Goal: Transaction & Acquisition: Obtain resource

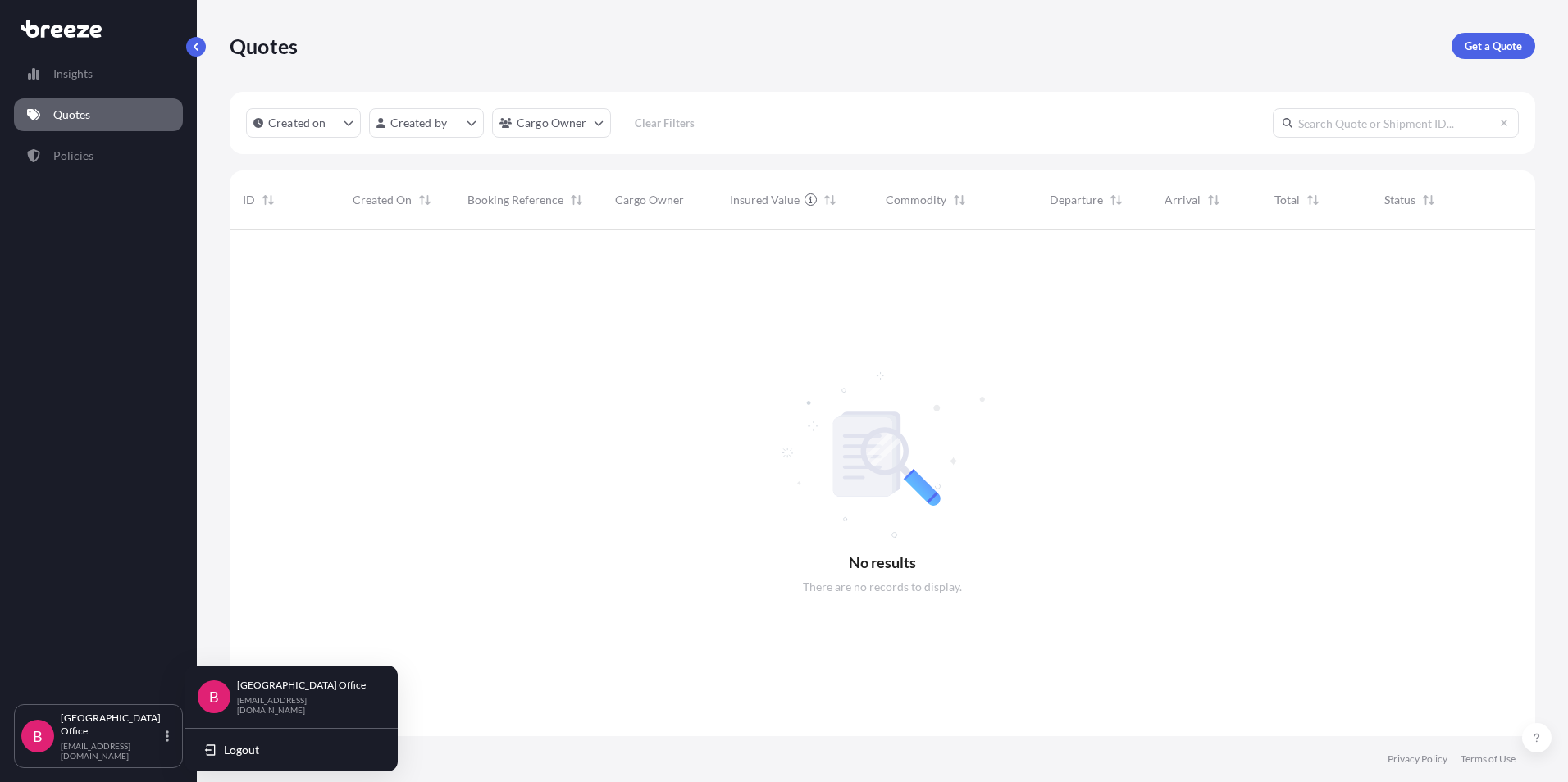
scroll to position [553, 1293]
click at [98, 112] on link "Quotes" at bounding box center [98, 114] width 169 height 32
click at [67, 117] on p "Quotes" at bounding box center [72, 115] width 37 height 17
click at [1484, 43] on p "Get a Quote" at bounding box center [1493, 45] width 58 height 17
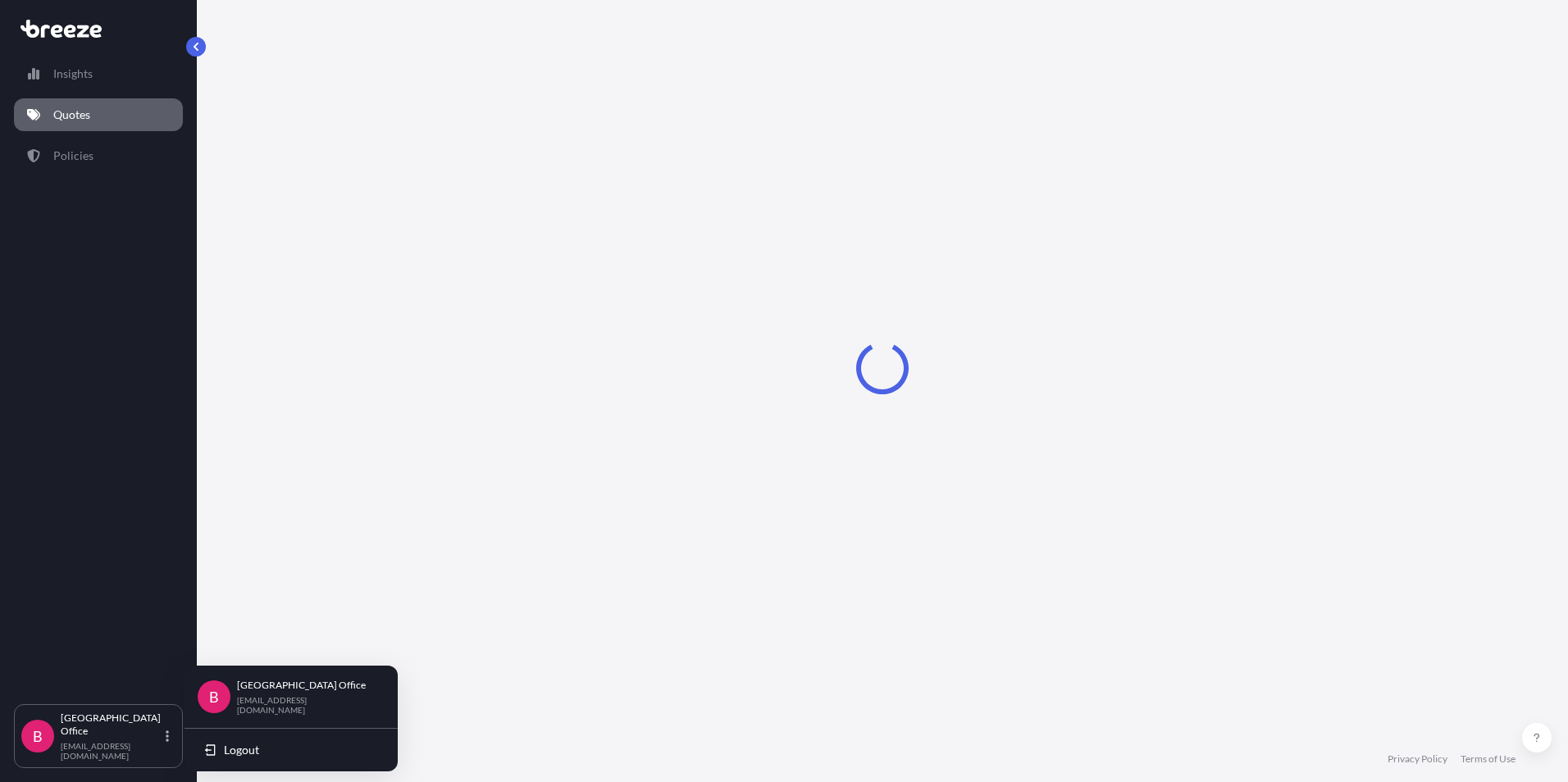
select select "Sea"
select select "1"
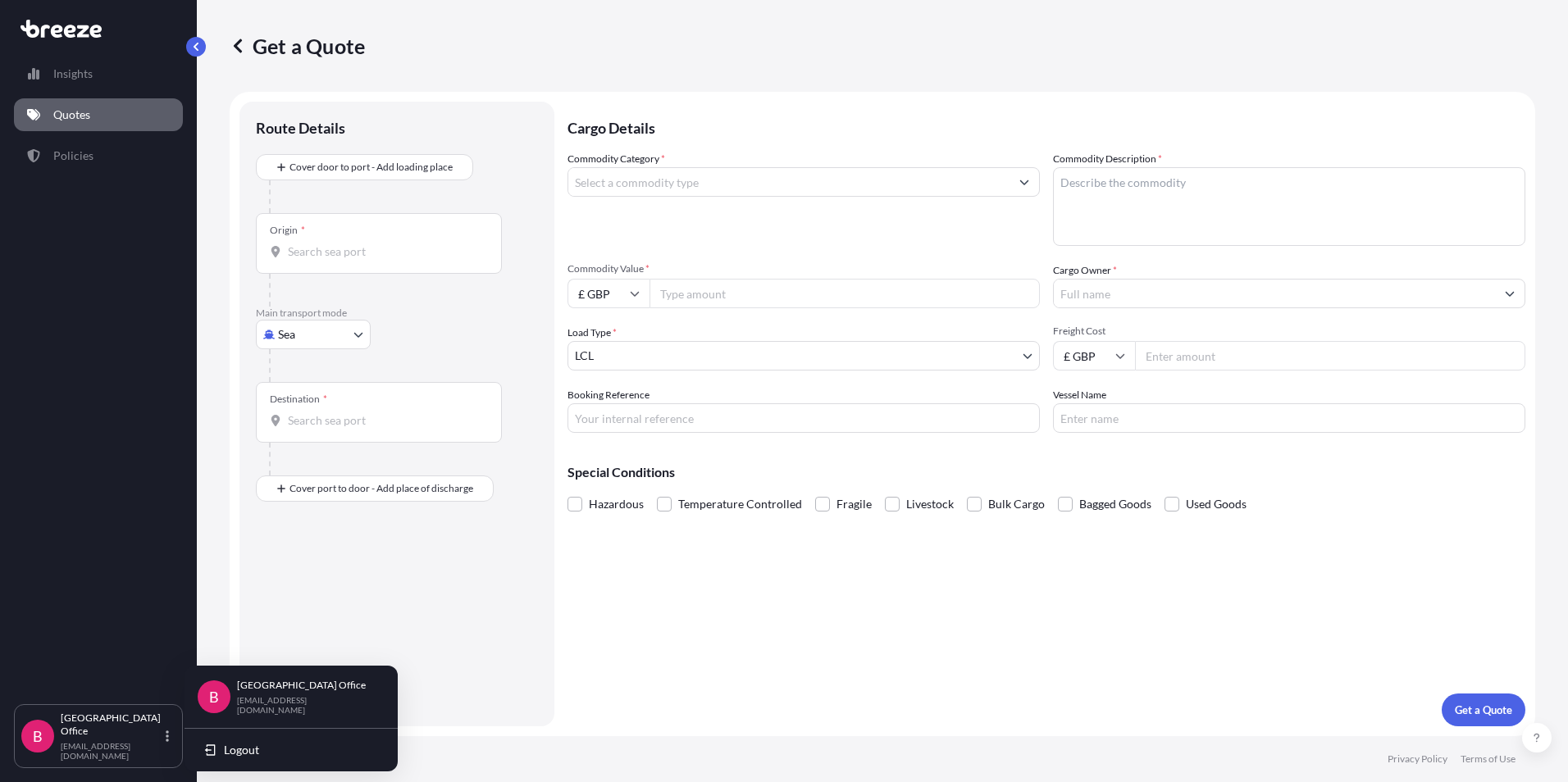
click at [359, 332] on body "Insights Quotes Policies B Birmingham Office [EMAIL_ADDRESS][DOMAIN_NAME] Get a…" at bounding box center [784, 391] width 1568 height 782
click at [307, 438] on span "Road" at bounding box center [300, 436] width 26 height 17
select select "Road"
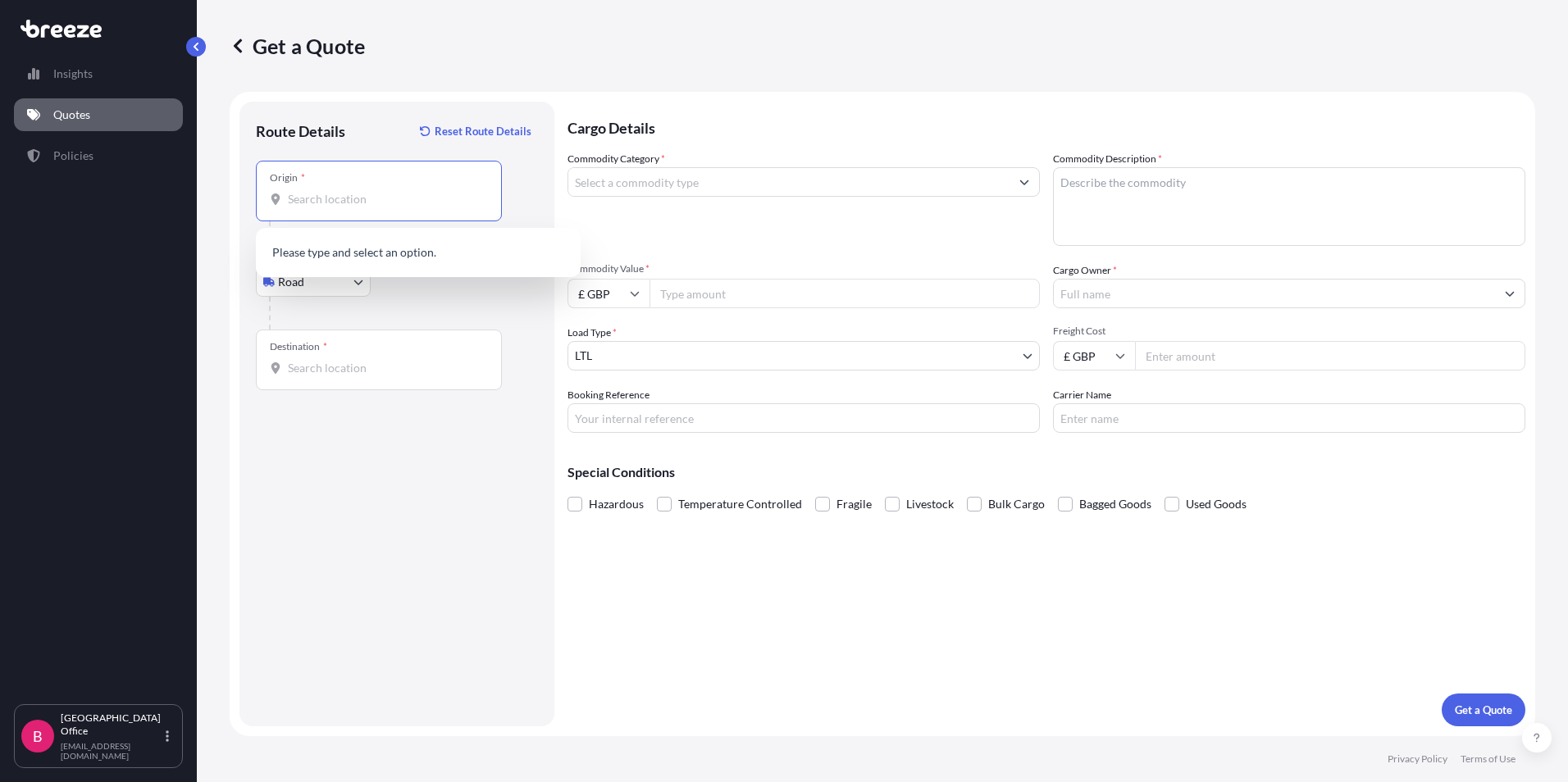
click at [290, 205] on input "Origin *" at bounding box center [384, 199] width 193 height 17
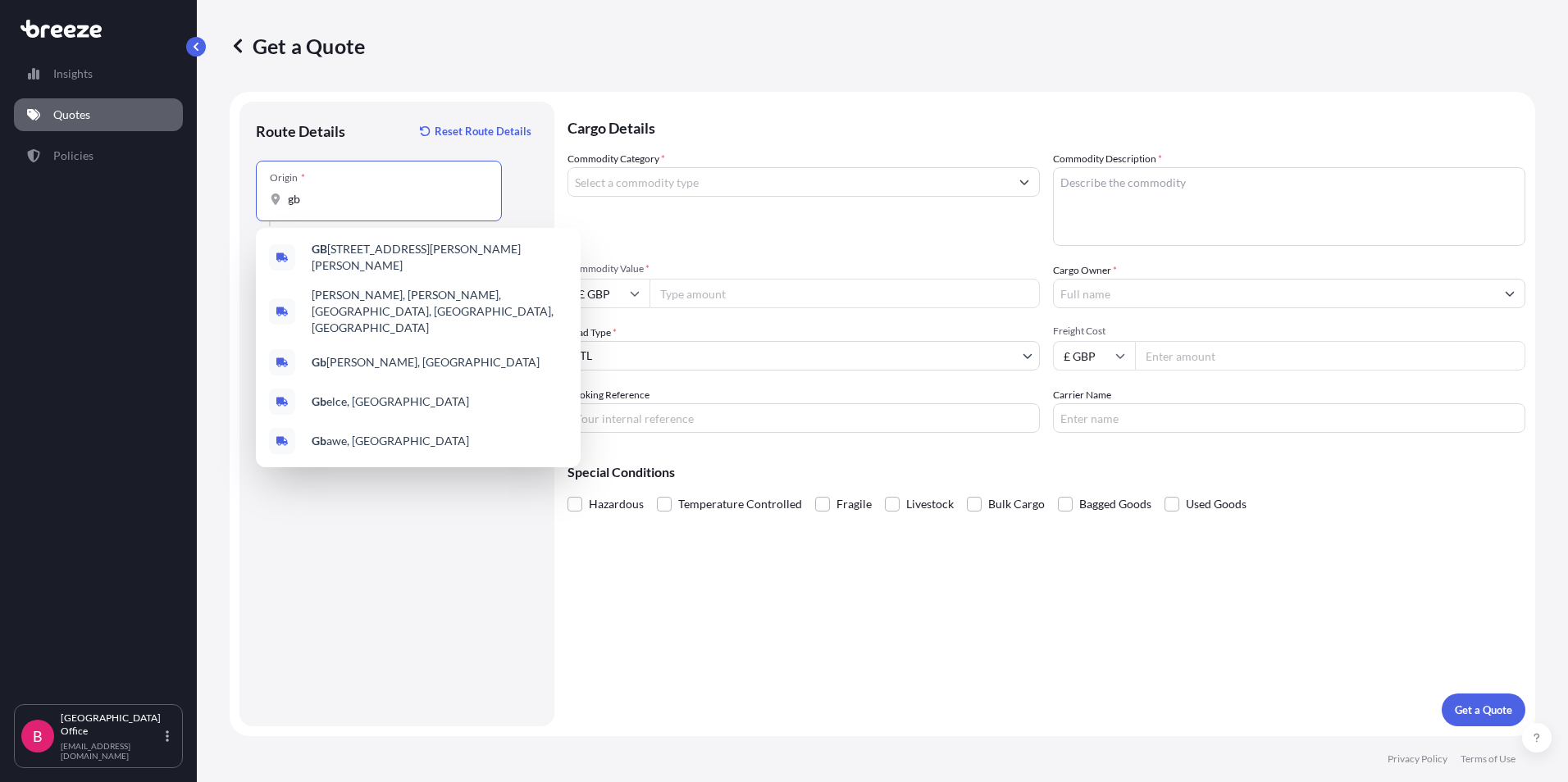
type input "g"
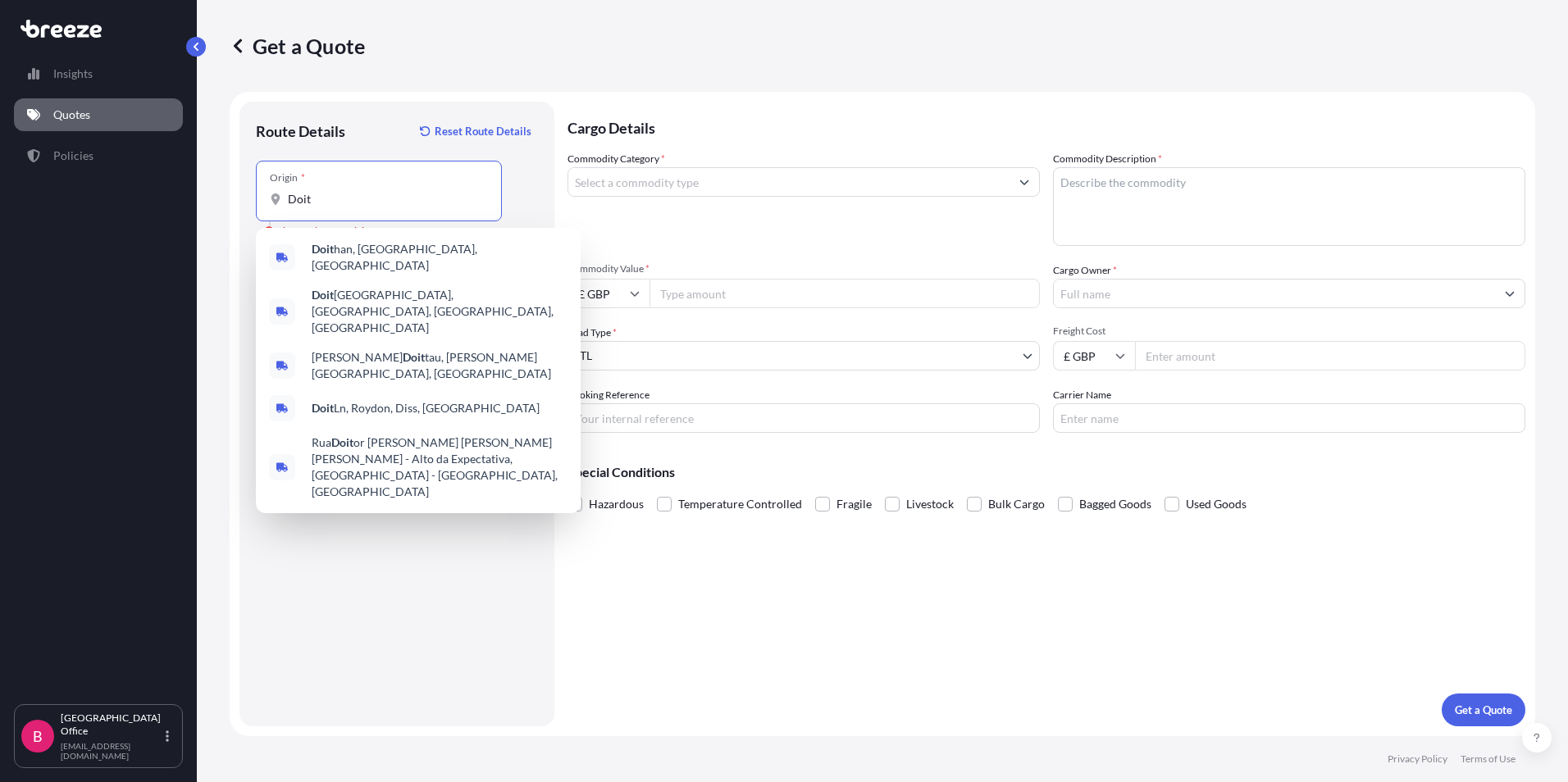
drag, startPoint x: 364, startPoint y: 194, endPoint x: 229, endPoint y: 189, distance: 135.1
click at [232, 189] on form "Route Details Reset Route Details Place of loading Road Road Rail Origin * Doit…" at bounding box center [882, 414] width 1306 height 644
paste input "roitwich"
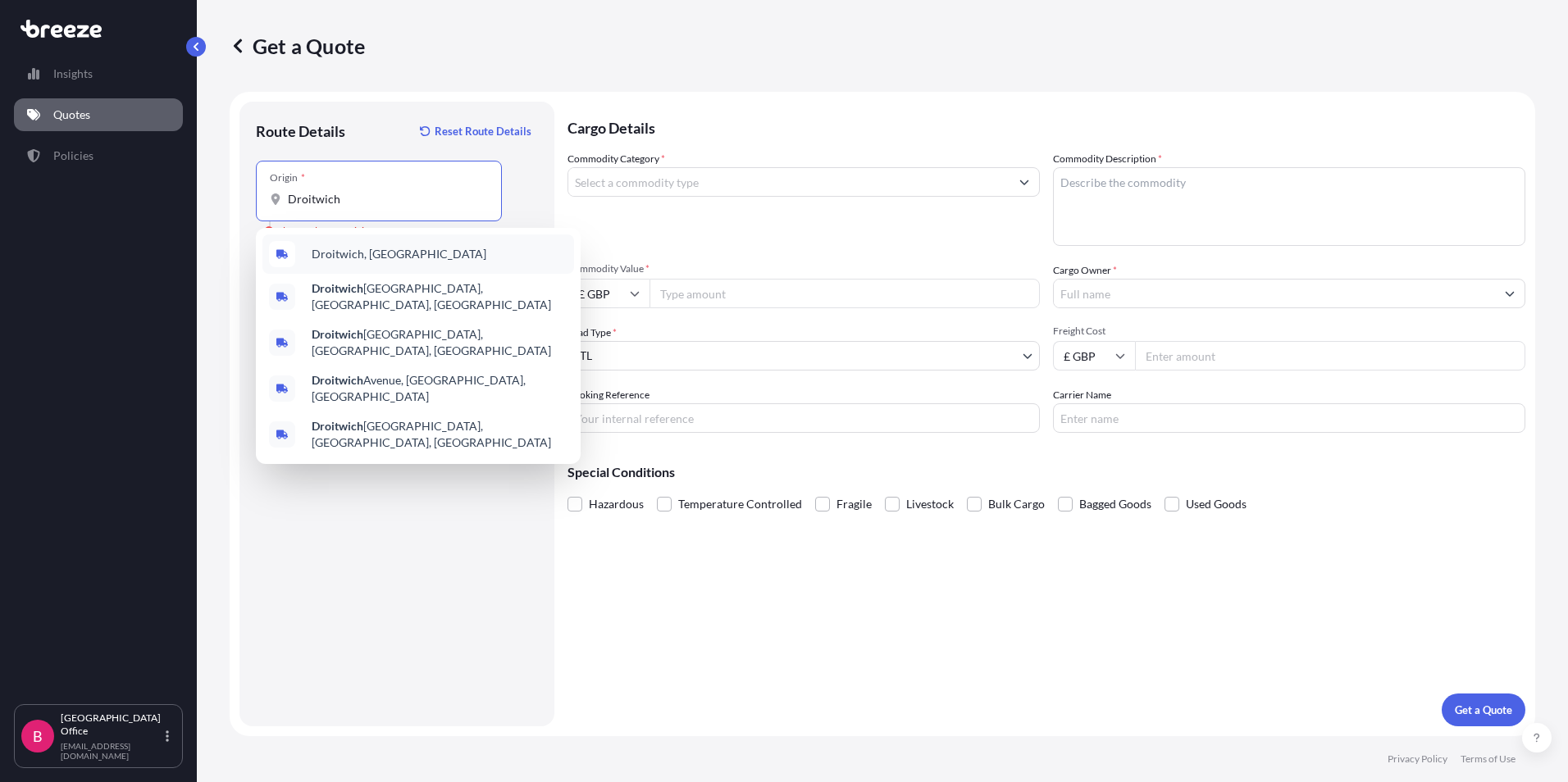
click at [374, 252] on span "Droitwich, [GEOGRAPHIC_DATA]" at bounding box center [399, 254] width 175 height 17
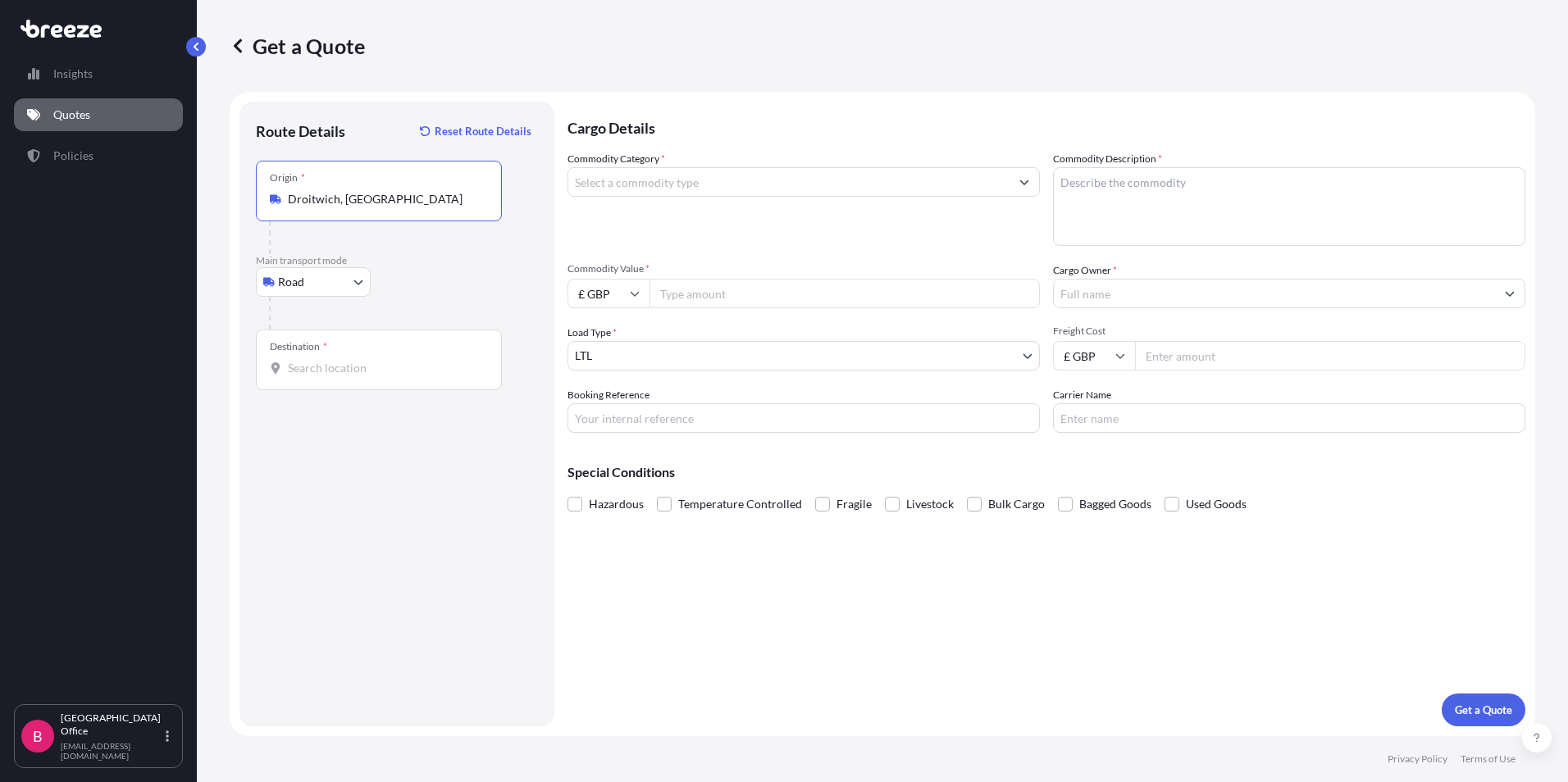
type input "Droitwich, [GEOGRAPHIC_DATA]"
click at [332, 368] on input "Destination *" at bounding box center [384, 367] width 193 height 17
paste input "[GEOGRAPHIC_DATA]"
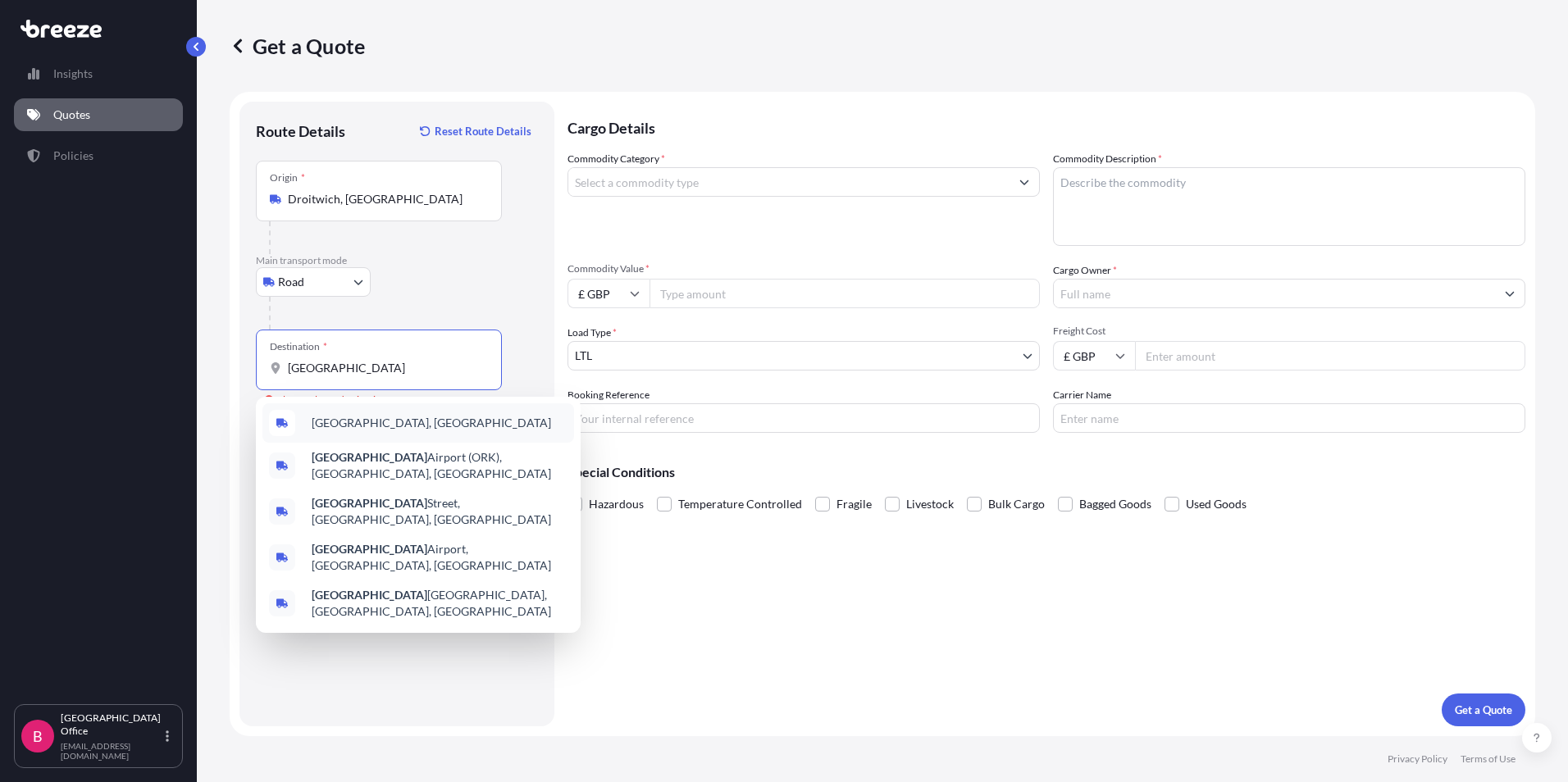
click at [378, 423] on div "[GEOGRAPHIC_DATA], [GEOGRAPHIC_DATA]" at bounding box center [418, 422] width 312 height 39
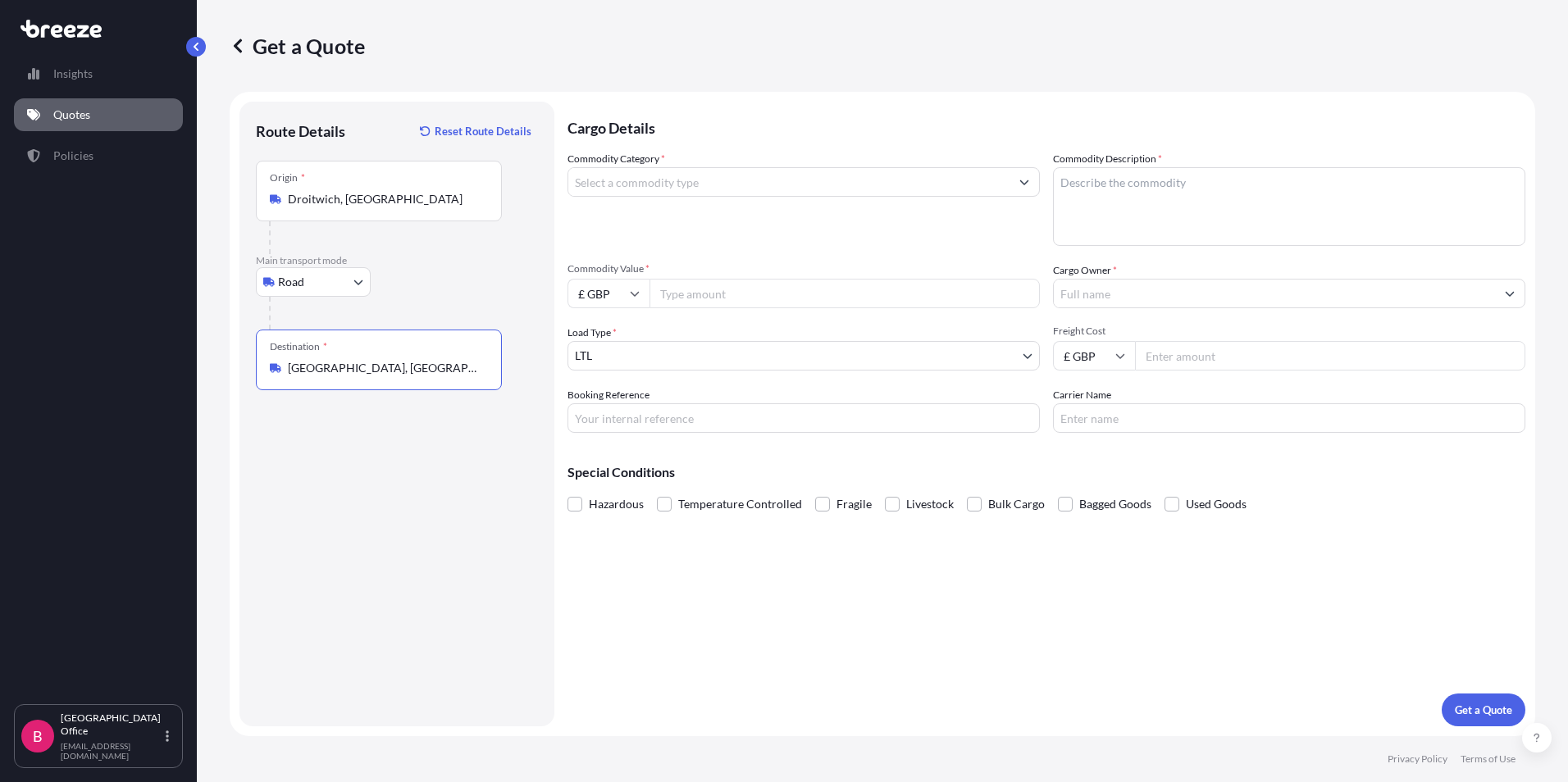
type input "[GEOGRAPHIC_DATA], [GEOGRAPHIC_DATA]"
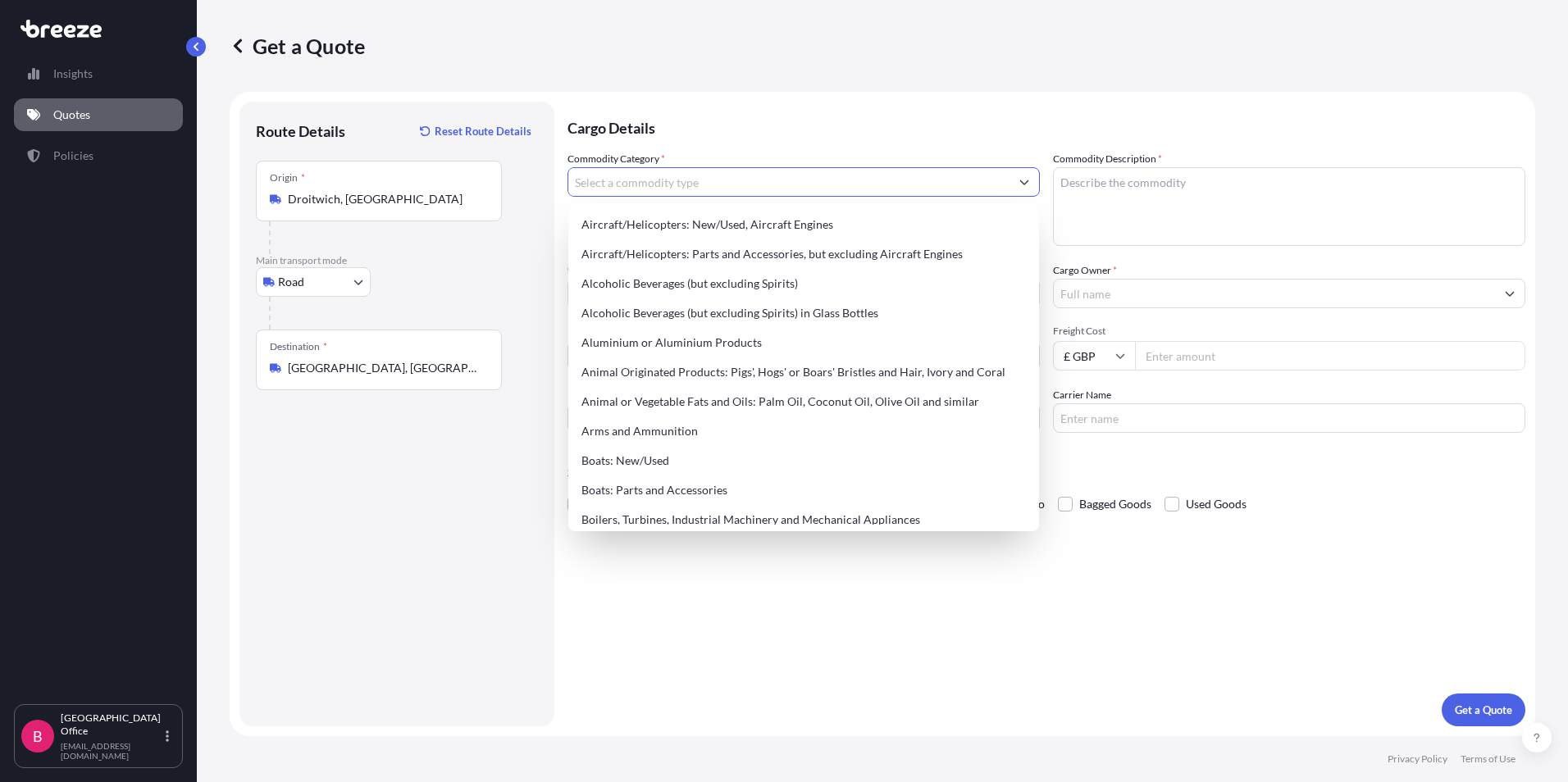
click at [644, 179] on input "Commodity Category *" at bounding box center [788, 182] width 441 height 30
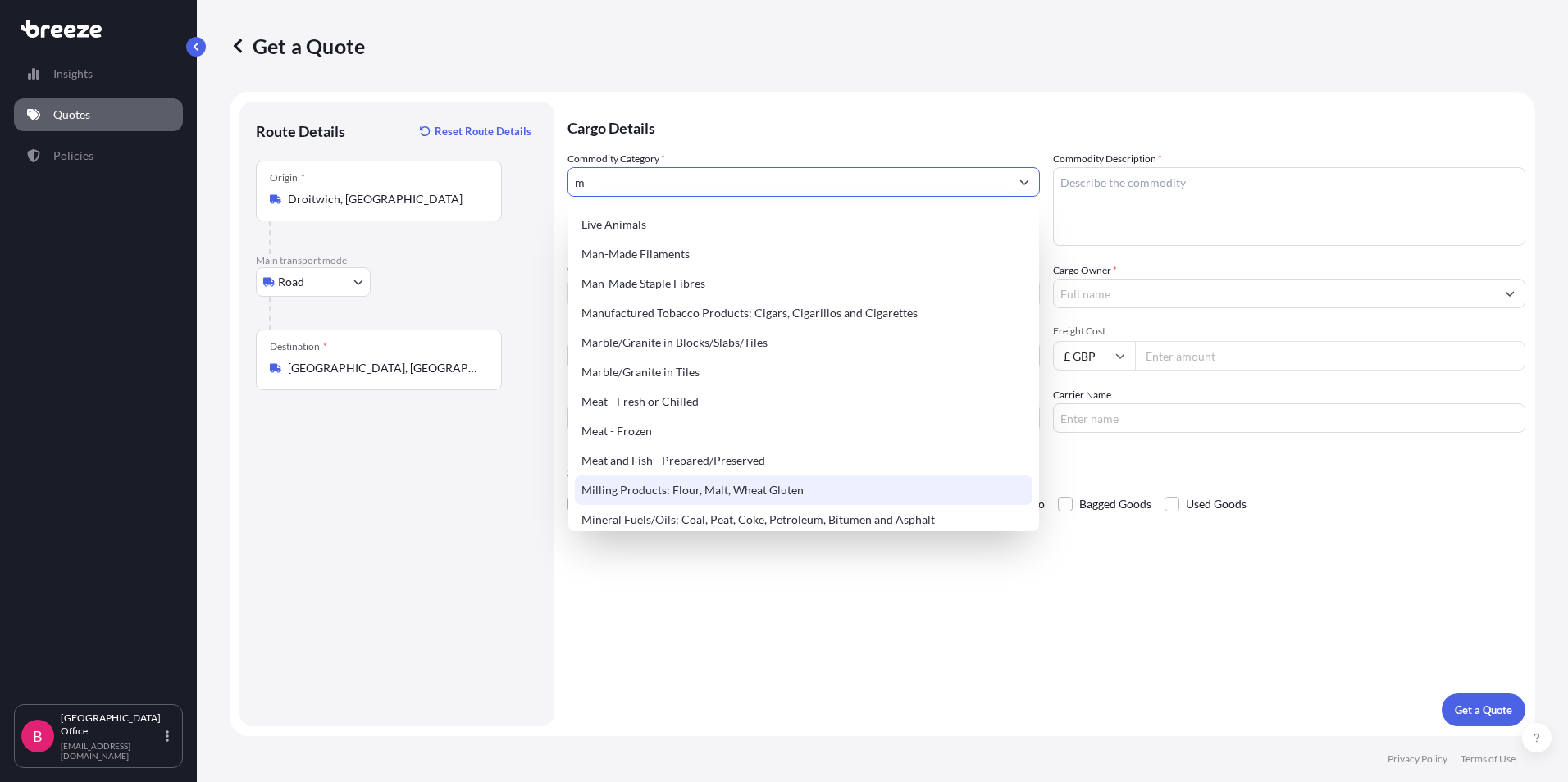
scroll to position [996, 0]
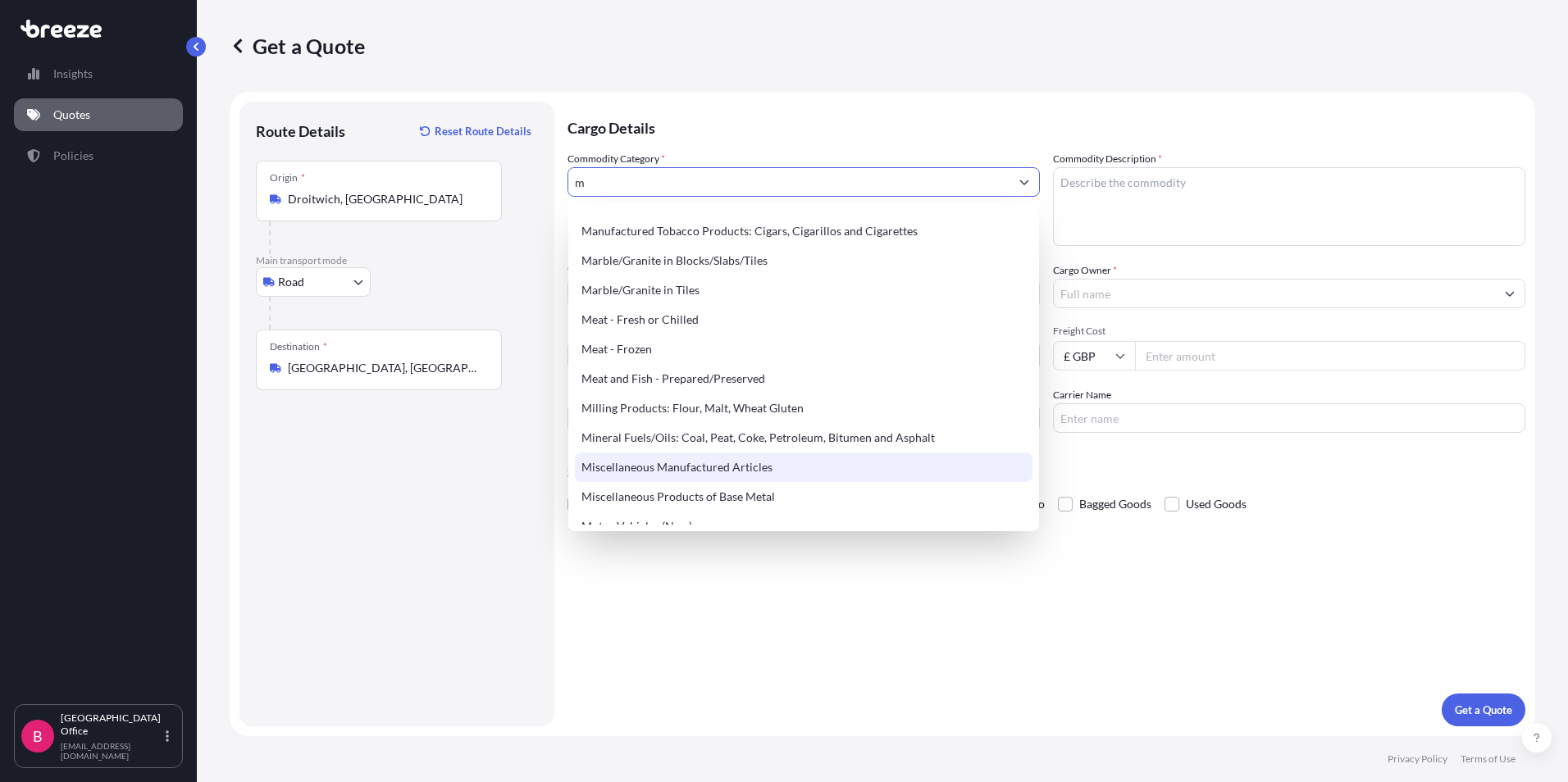
click at [738, 466] on div "Miscellaneous Manufactured Articles" at bounding box center [803, 467] width 458 height 30
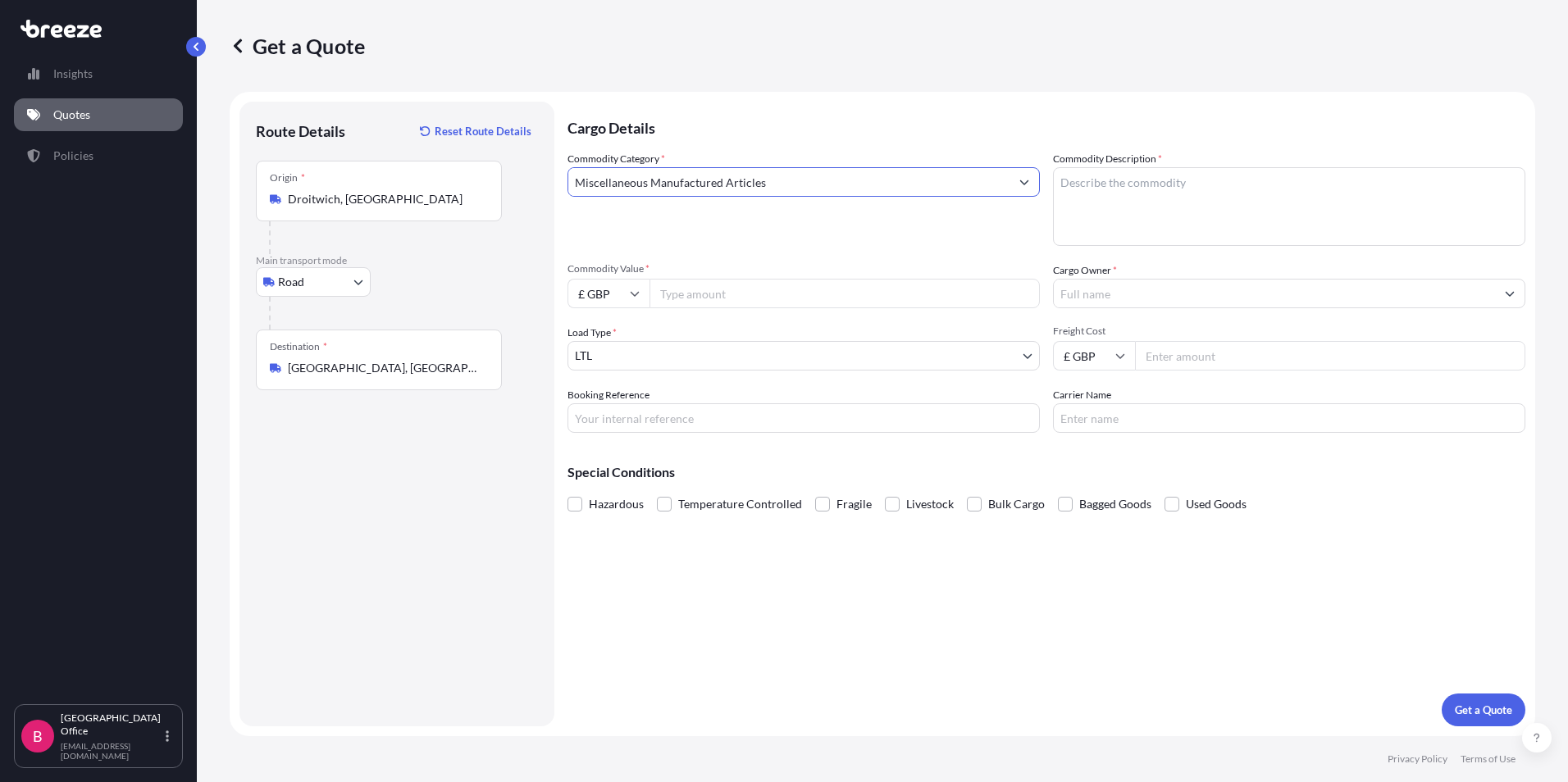
type input "Miscellaneous Manufactured Articles"
click at [699, 292] on input "Commodity Value *" at bounding box center [844, 294] width 390 height 30
type input "10000"
click at [1087, 290] on input "Cargo Owner *" at bounding box center [1274, 294] width 441 height 30
click at [1081, 292] on input "Cargo Owner *" at bounding box center [1274, 294] width 441 height 30
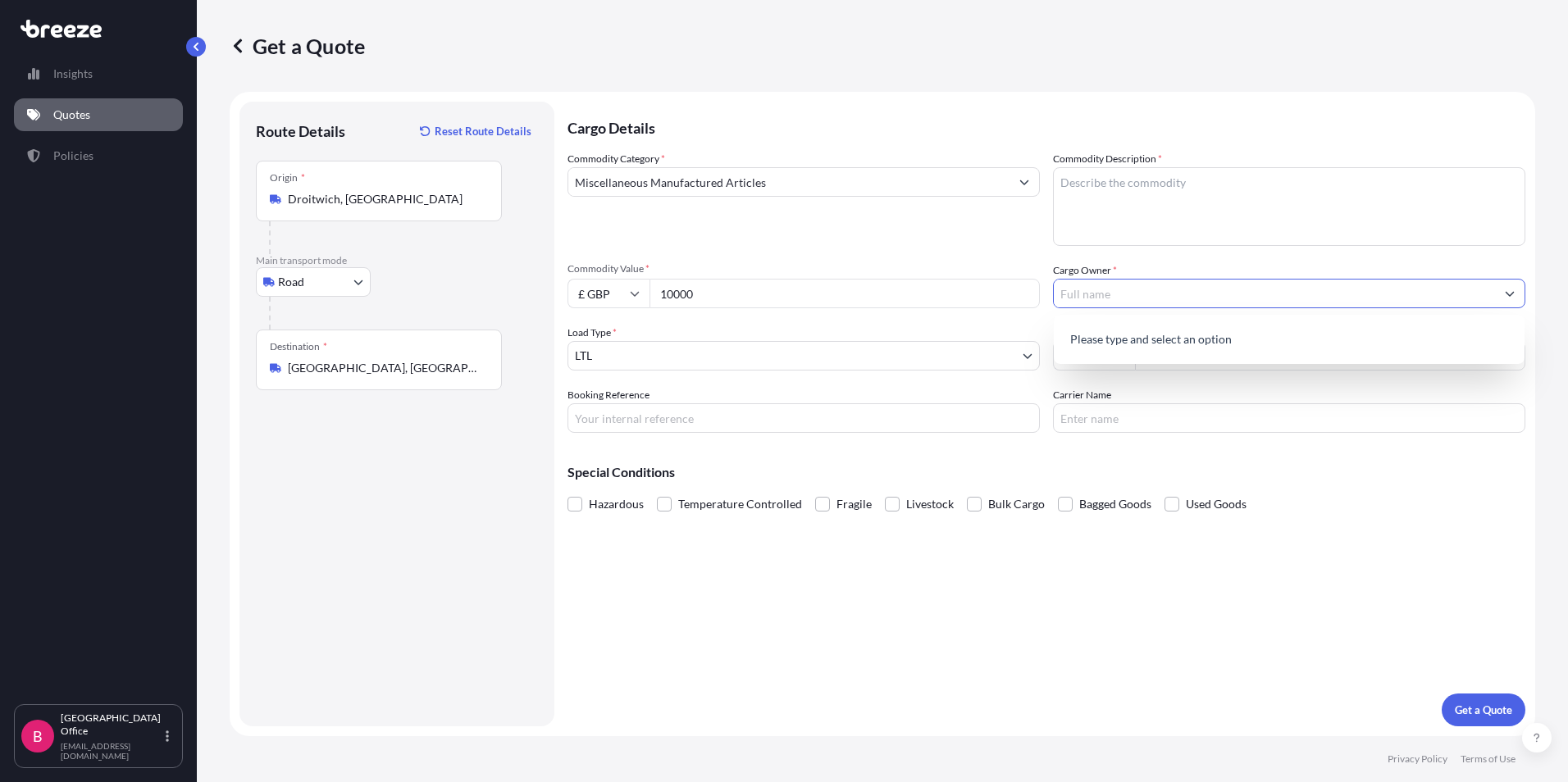
click at [1115, 294] on input "Cargo Owner *" at bounding box center [1274, 294] width 441 height 30
click at [1096, 290] on input "Cargo Owner *" at bounding box center [1274, 294] width 441 height 30
type input "Inventore"
click at [1314, 547] on div "Cargo Details Commodity Category * Miscellaneous Manufactured Articles Commodit…" at bounding box center [1046, 414] width 957 height 625
click at [666, 418] on input "Booking Reference" at bounding box center [803, 418] width 472 height 30
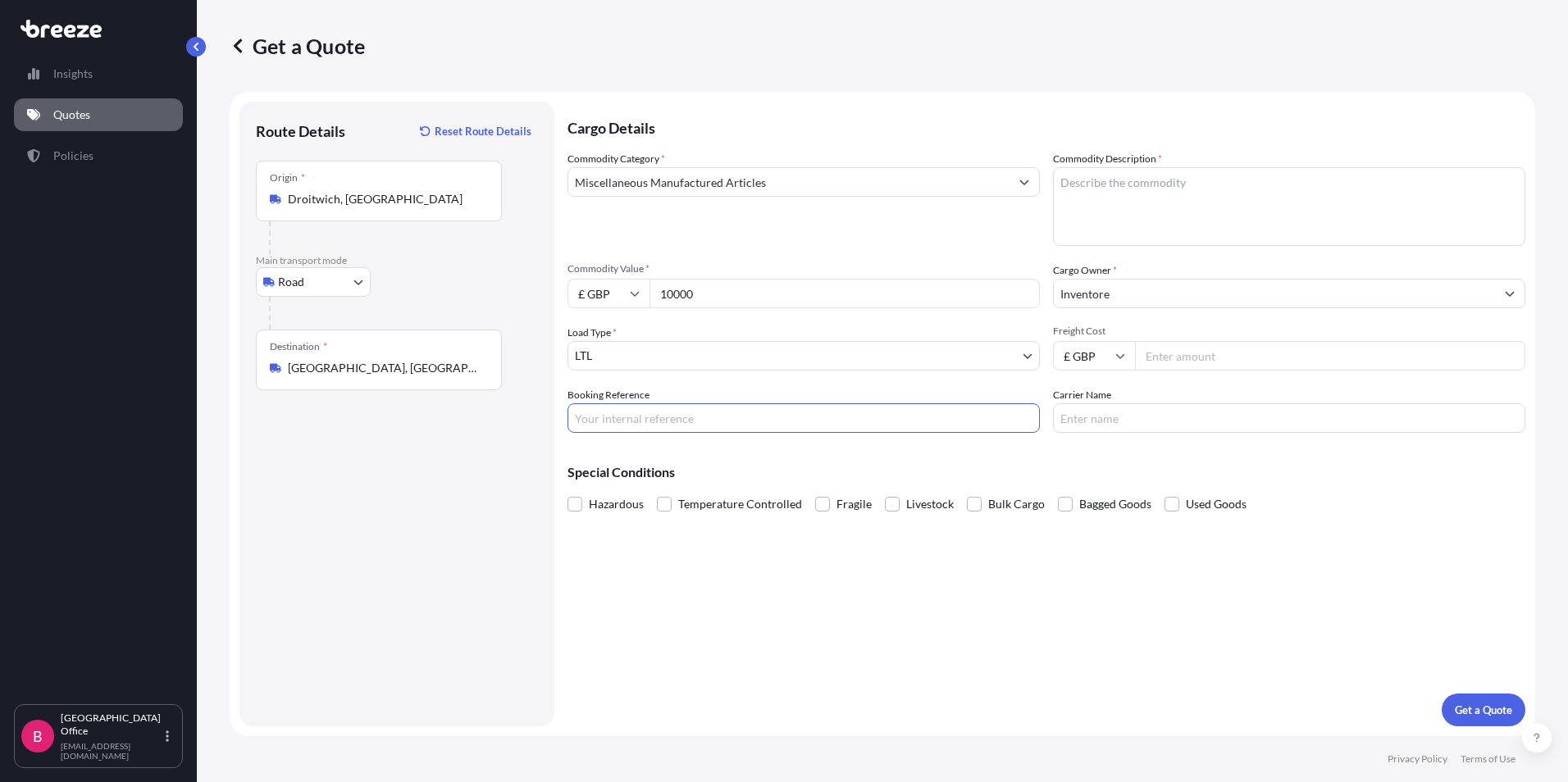
click at [1172, 342] on input "Freight Cost" at bounding box center [1330, 356] width 390 height 30
click at [1089, 415] on input "Carrier Name" at bounding box center [1289, 418] width 472 height 30
click at [1178, 358] on input "Freight Cost" at bounding box center [1330, 356] width 390 height 30
type input "335"
click at [1494, 716] on p "Get a Quote" at bounding box center [1483, 709] width 58 height 17
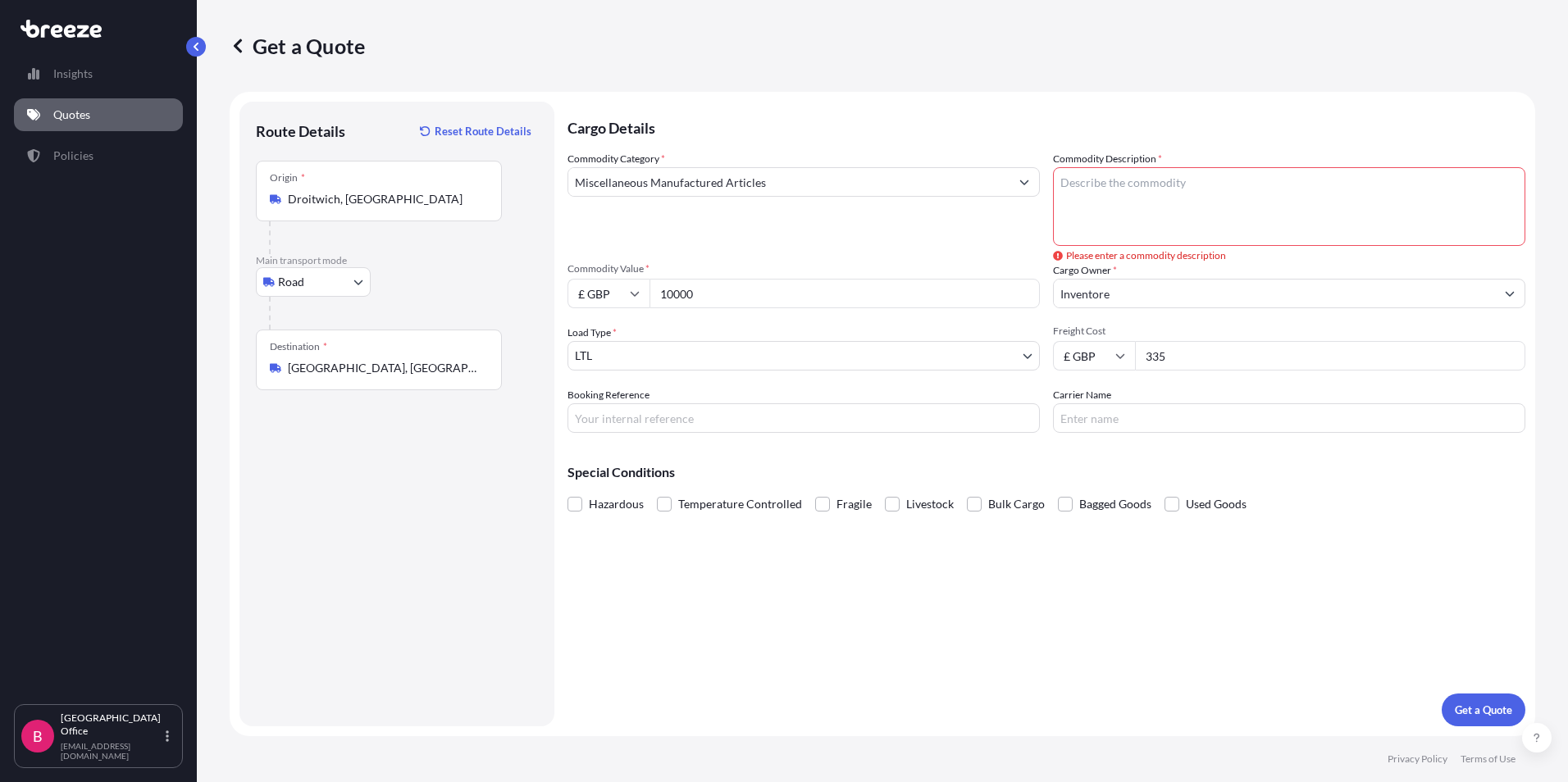
click at [1144, 182] on textarea "Commodity Description *" at bounding box center [1289, 206] width 472 height 79
type textarea "machinery"
click at [1515, 712] on button "Get a Quote" at bounding box center [1483, 709] width 84 height 32
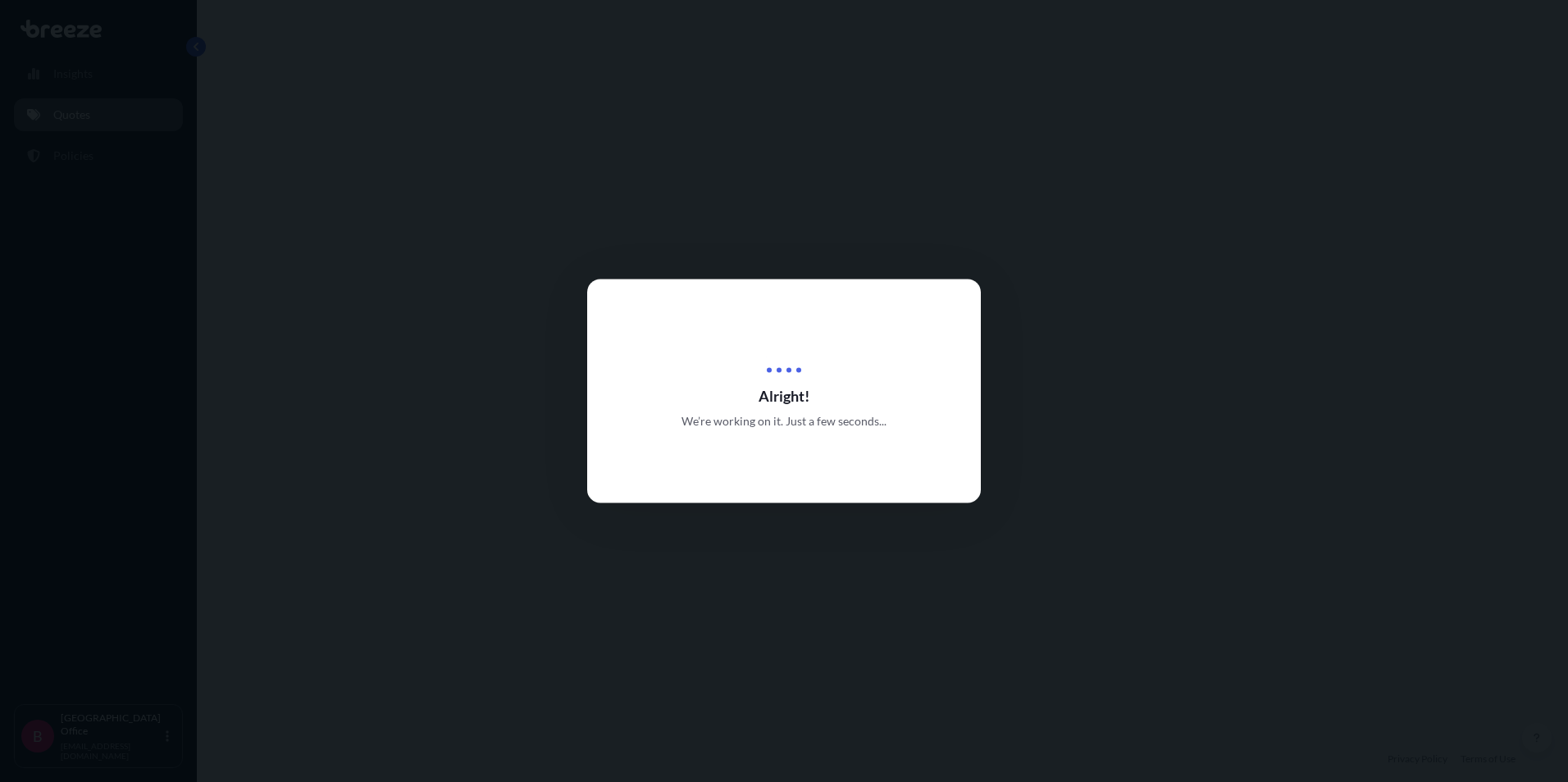
select select "Road"
select select "1"
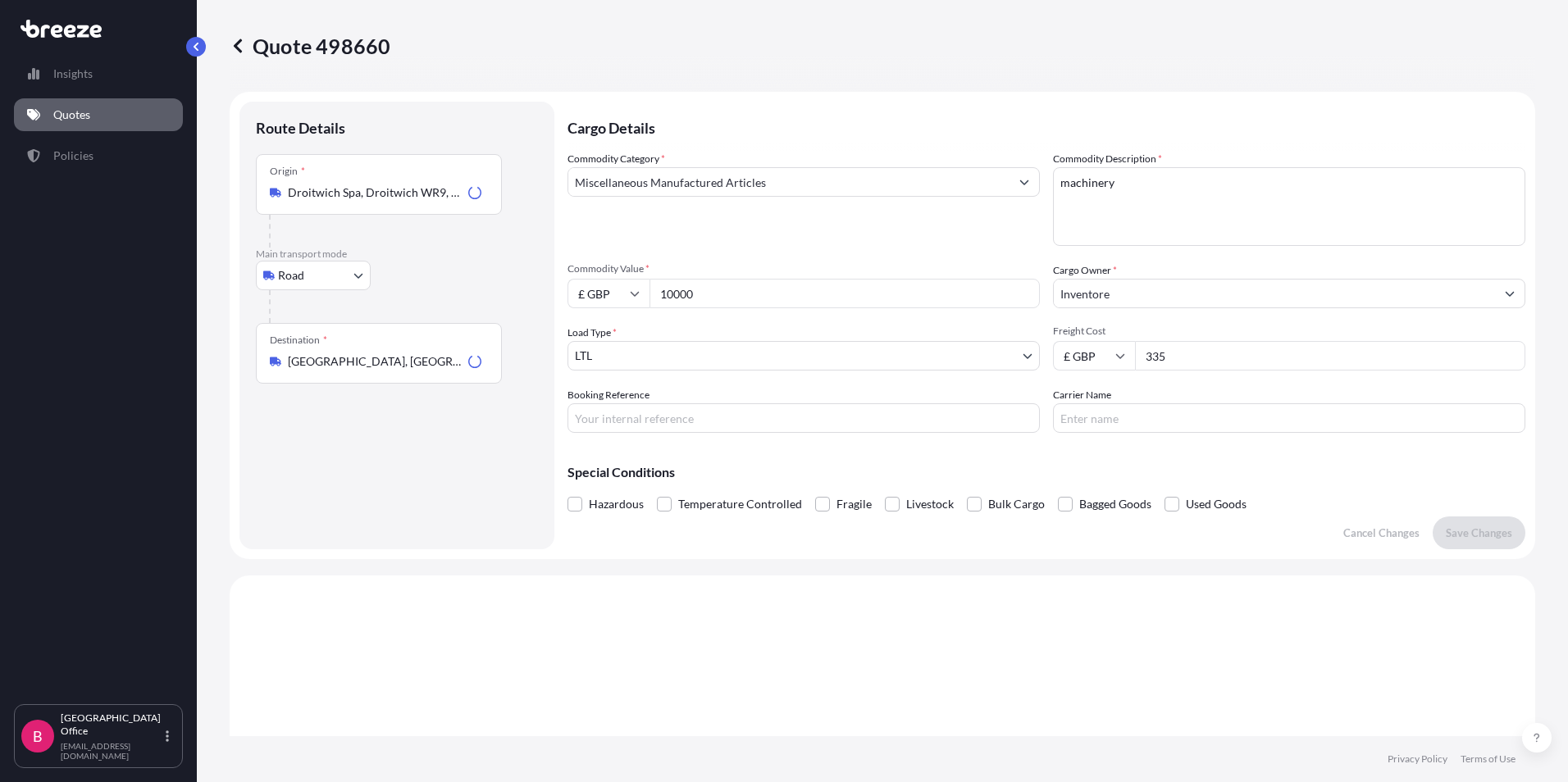
scroll to position [493, 0]
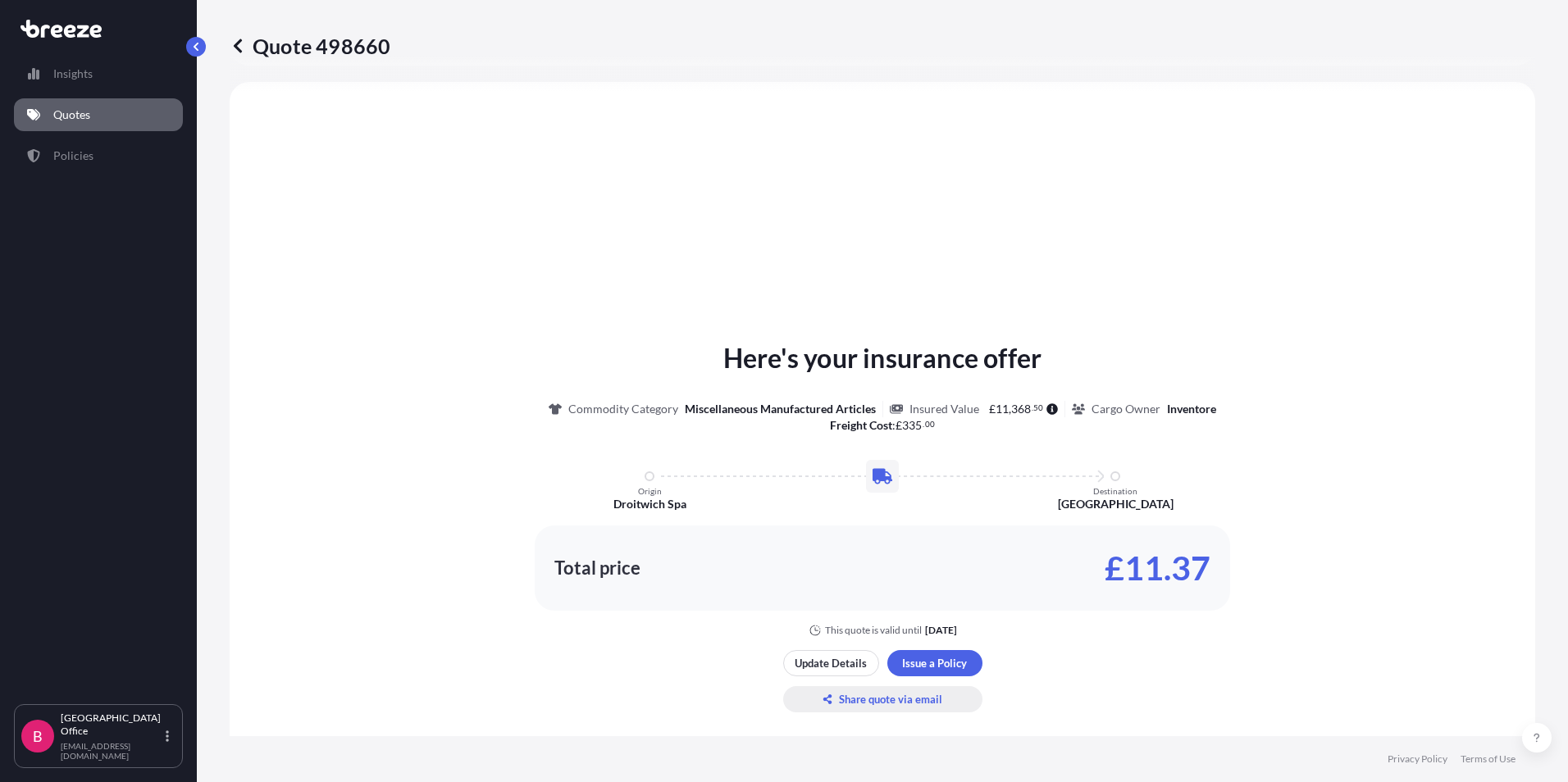
click at [883, 701] on p "Share quote via email" at bounding box center [891, 699] width 103 height 17
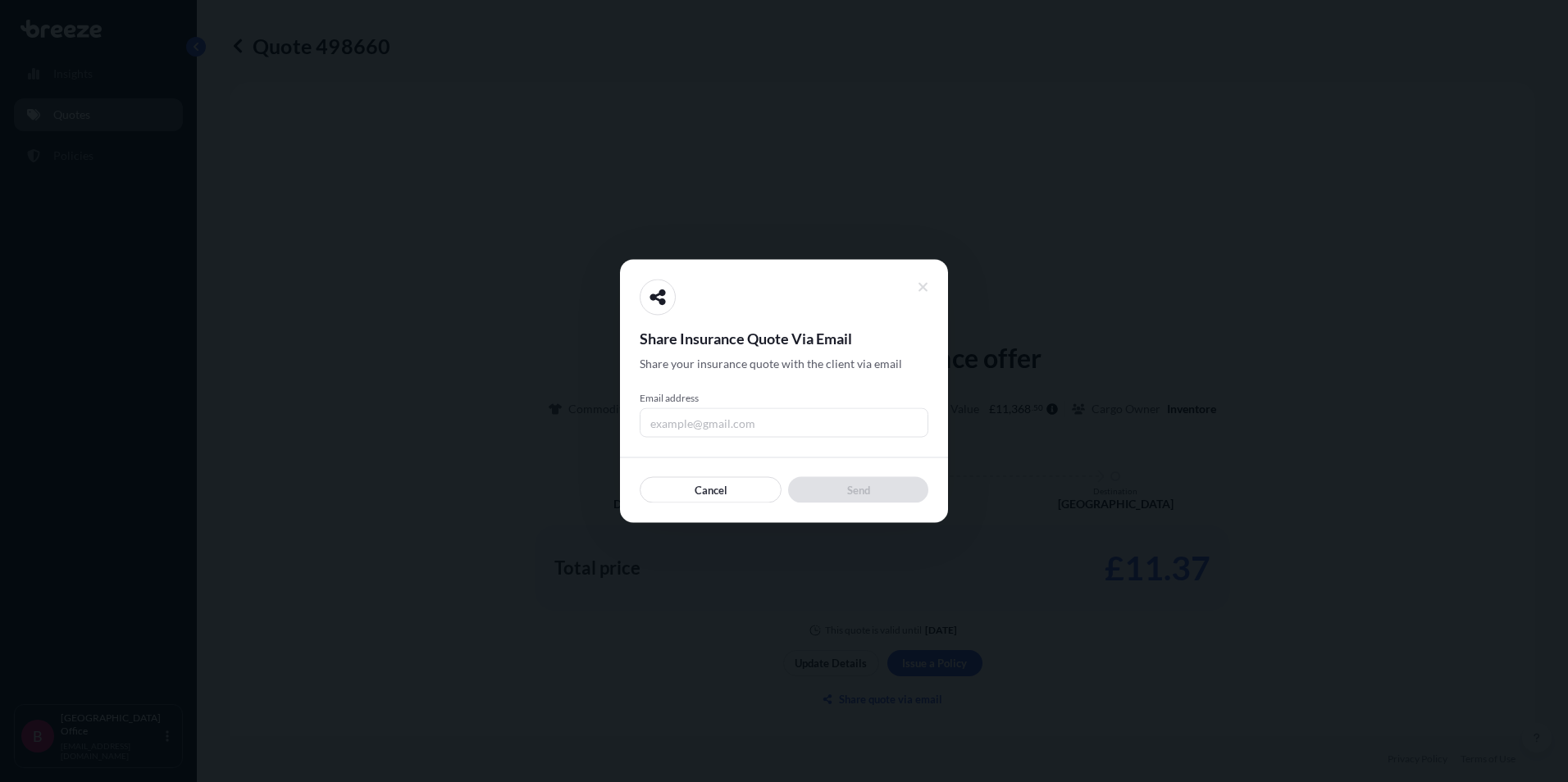
click at [709, 430] on input "Email address" at bounding box center [784, 423] width 289 height 30
type input "[EMAIL_ADDRESS][DOMAIN_NAME]"
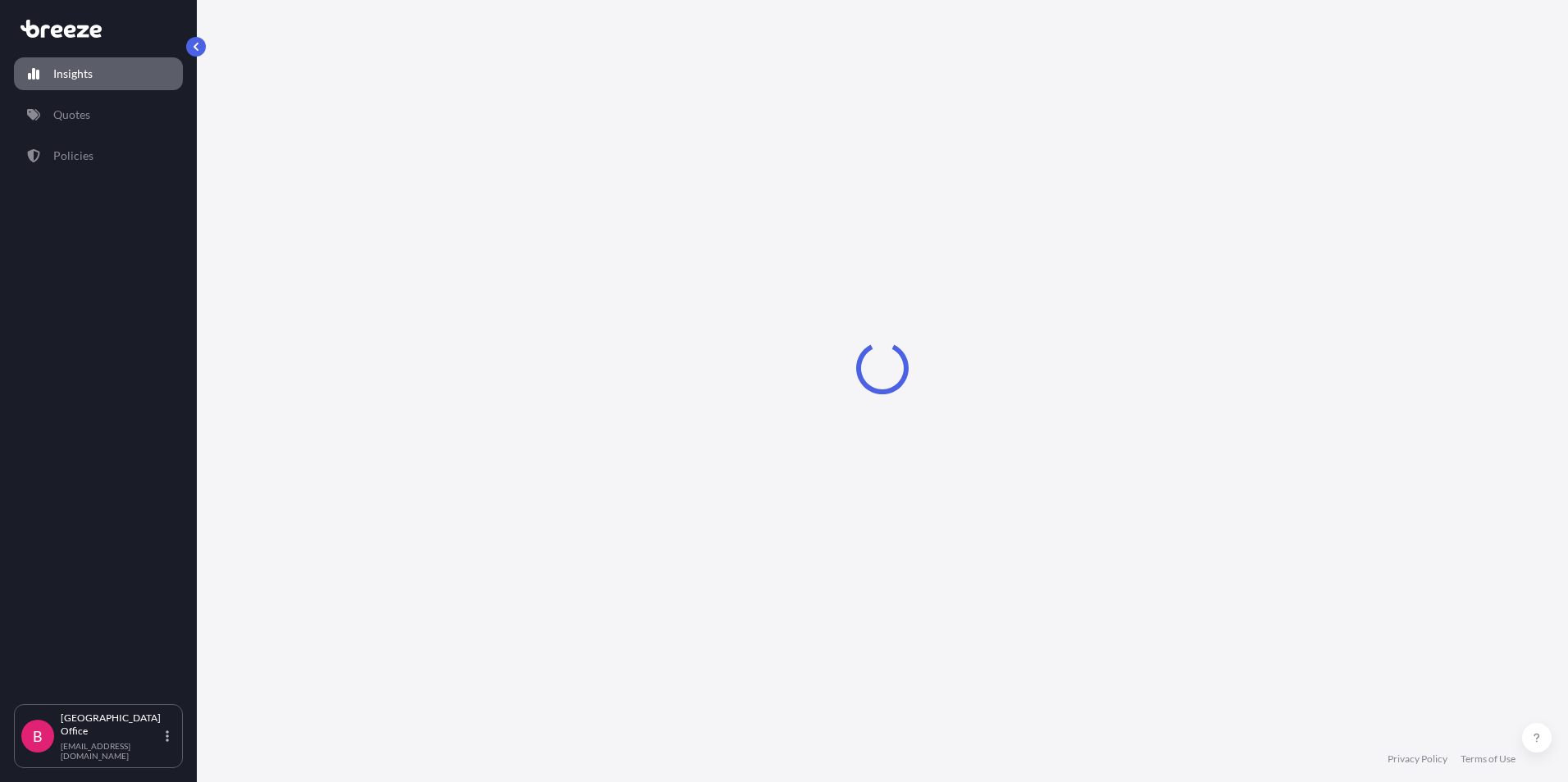
select select "2025"
